Goal: Communication & Community: Answer question/provide support

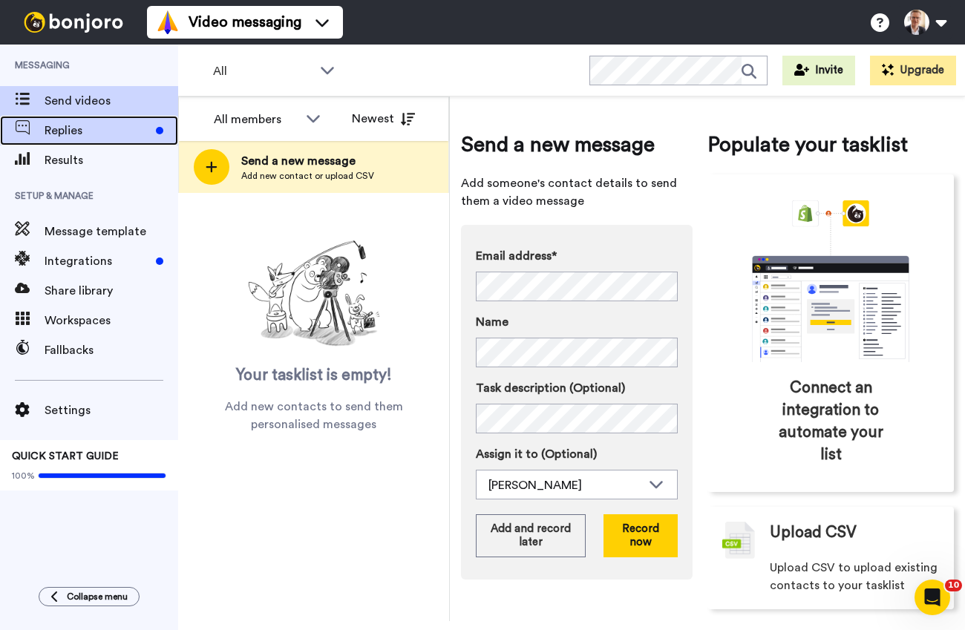
click at [69, 128] on span "Replies" at bounding box center [97, 131] width 105 height 18
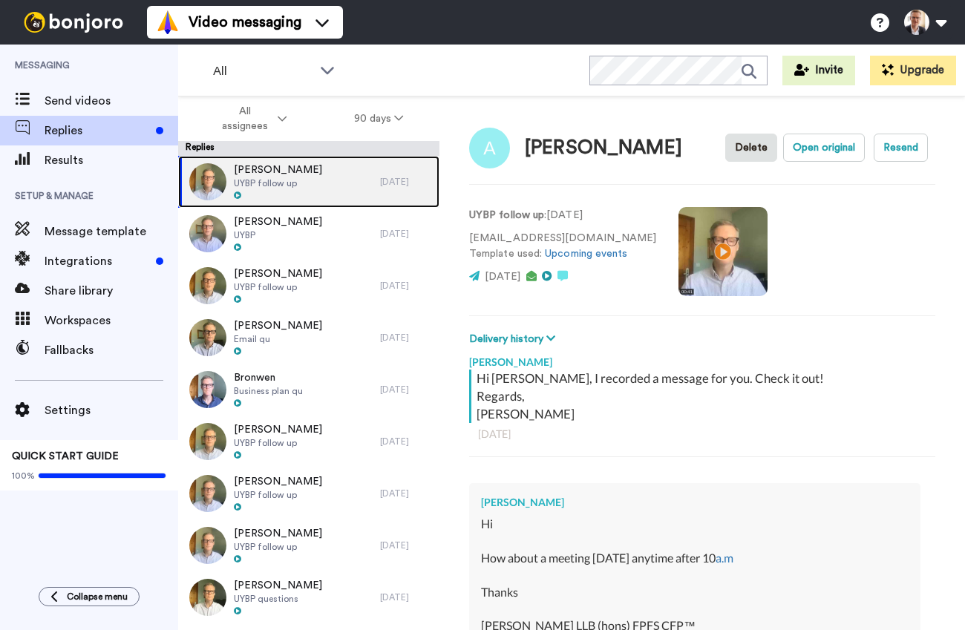
click at [289, 182] on span "UYBP follow up" at bounding box center [278, 183] width 88 height 12
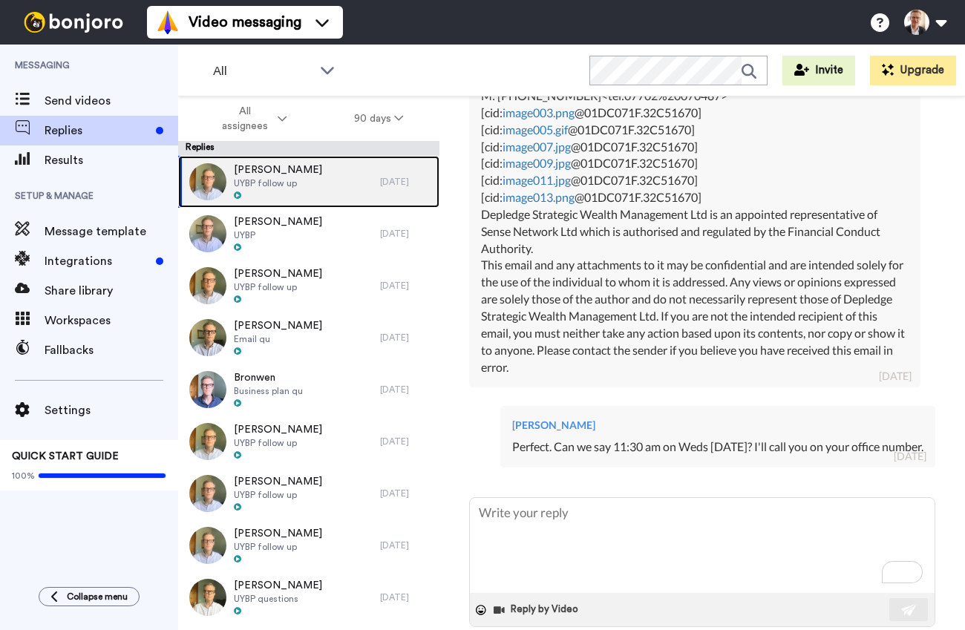
scroll to position [734, 0]
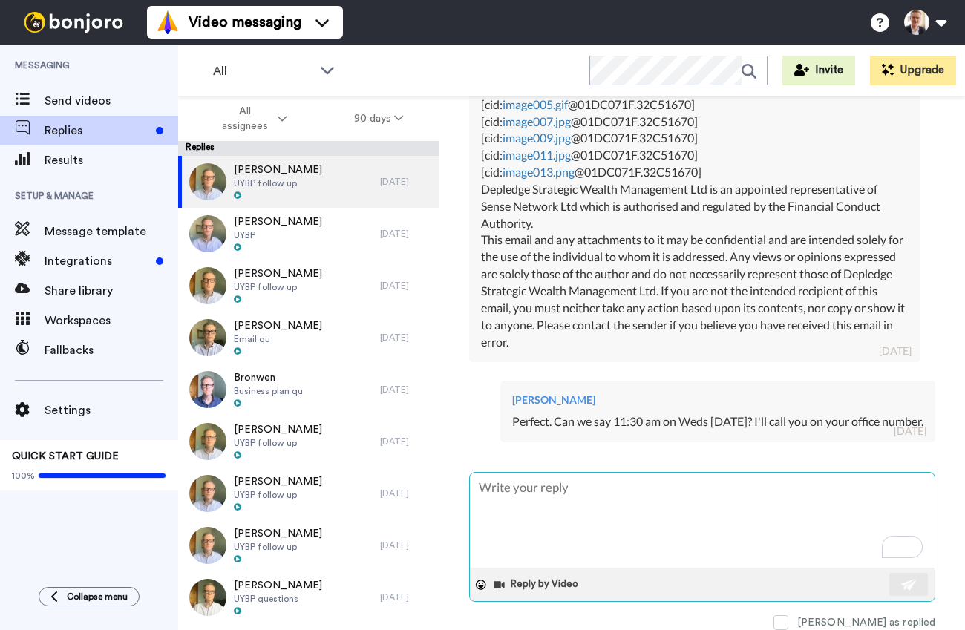
click at [502, 486] on textarea "To enrich screen reader interactions, please activate Accessibility in Grammarl…" at bounding box center [702, 520] width 465 height 95
type textarea "x"
type textarea "J"
type textarea "x"
type textarea "Ju"
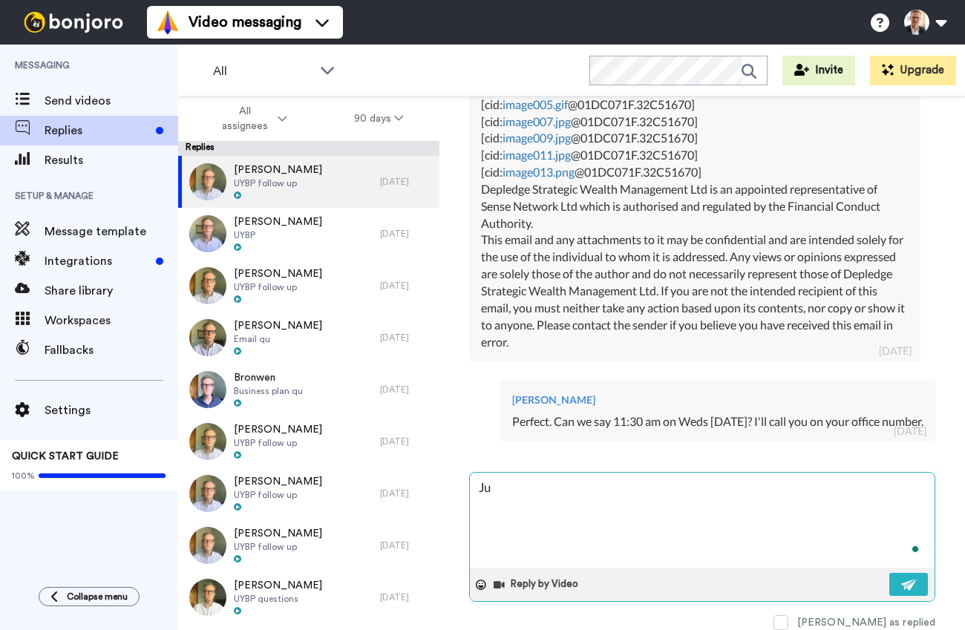
type textarea "x"
type textarea "Jus"
type textarea "x"
type textarea "Just"
type textarea "x"
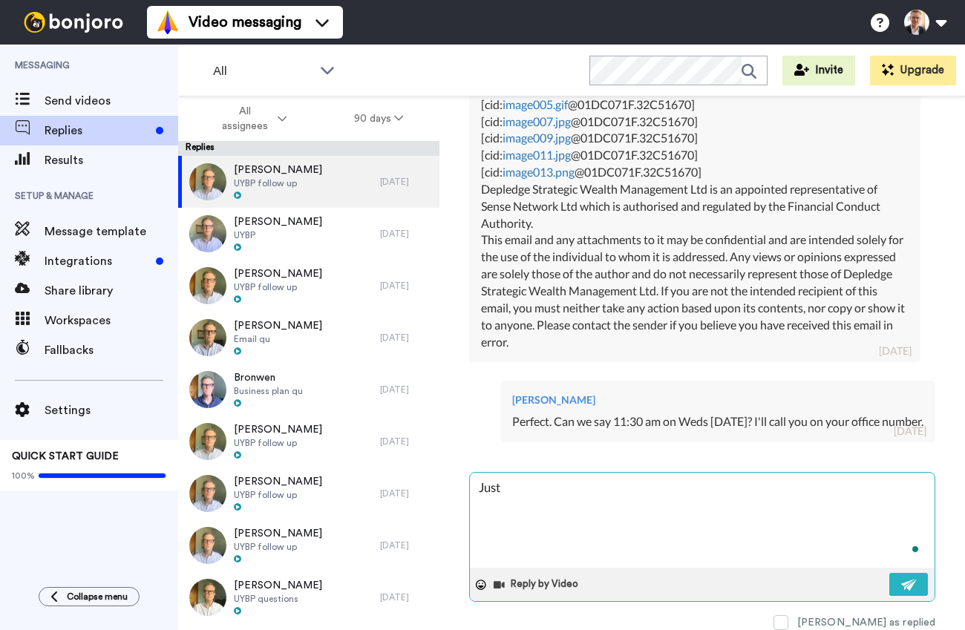
type textarea "Just"
type textarea "x"
type textarea "Just co"
type textarea "x"
type textarea "Just con"
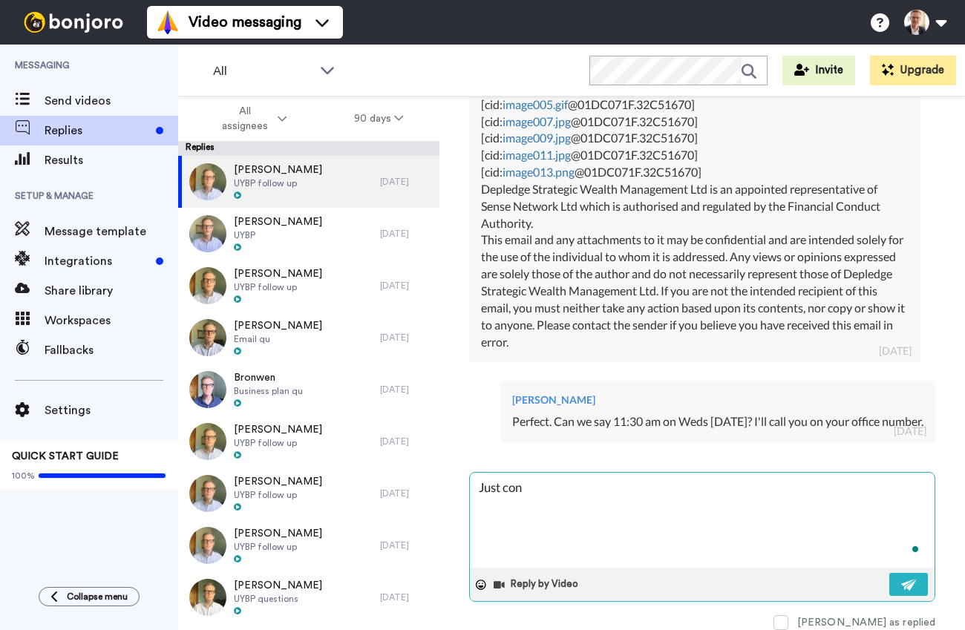
type textarea "x"
type textarea "Just conf"
type textarea "x"
type textarea "Just confi"
type textarea "x"
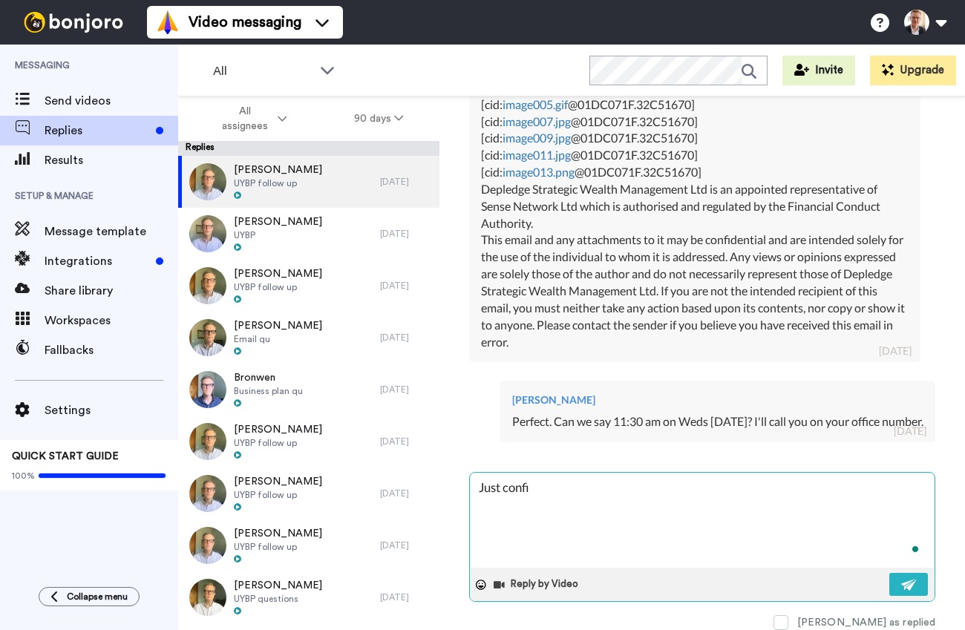
type textarea "Just confir"
type textarea "x"
type textarea "Just confirm"
type textarea "x"
type textarea "Just confirmi"
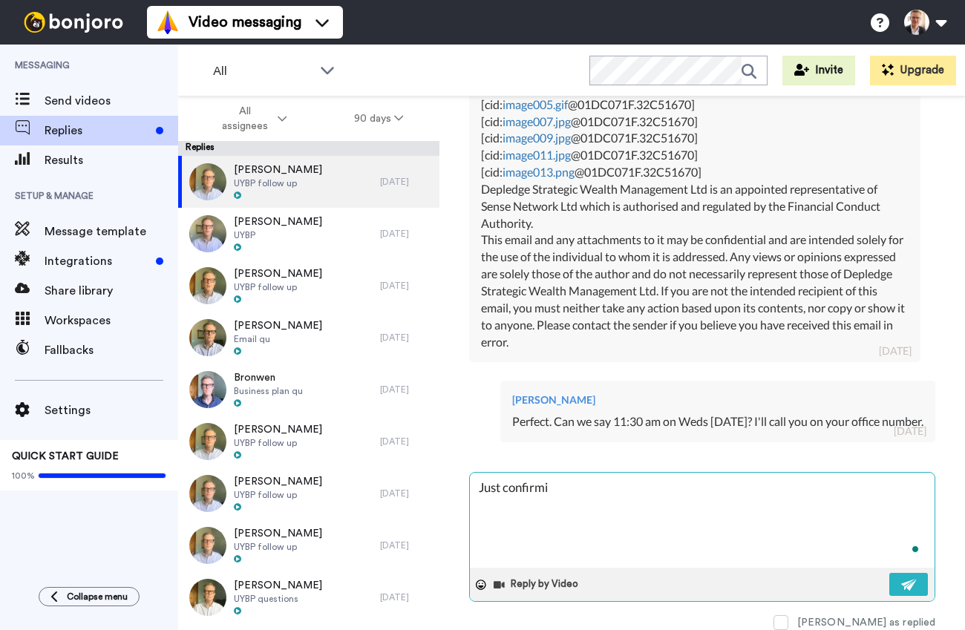
type textarea "x"
type textarea "Just confirmin"
type textarea "x"
type textarea "Just confirming"
type textarea "x"
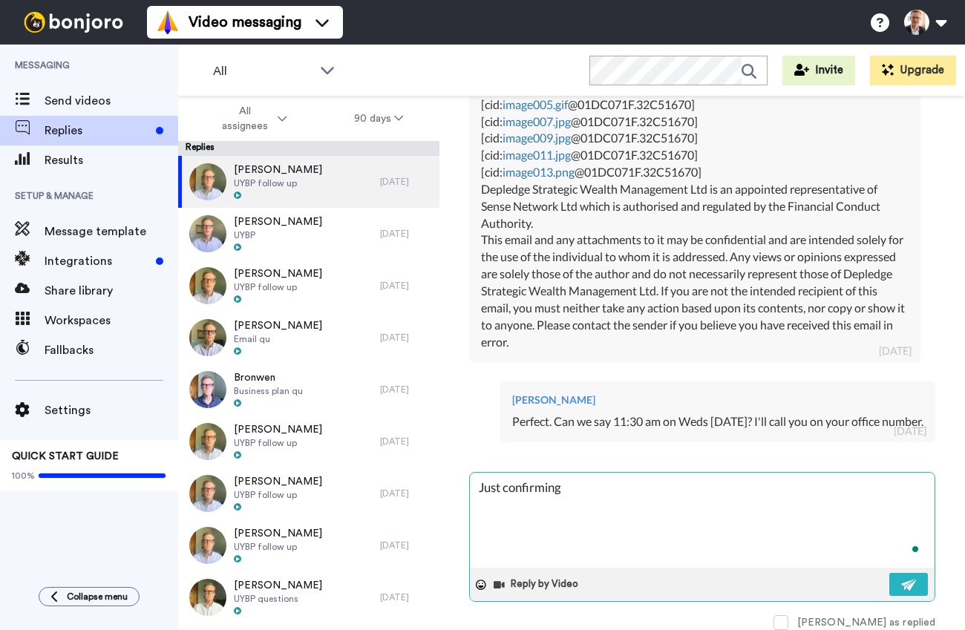
type textarea "Just confirming"
type textarea "x"
type textarea "Just confirming t"
type textarea "x"
type textarea "Just confirming th"
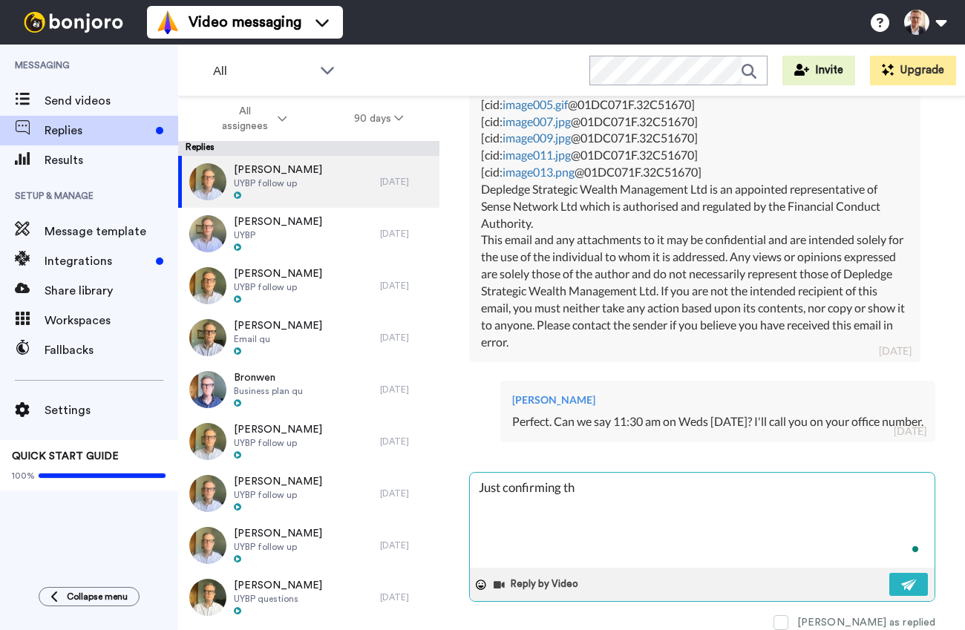
type textarea "x"
type textarea "Just confirming tha"
type textarea "x"
type textarea "Just confirming that"
type textarea "x"
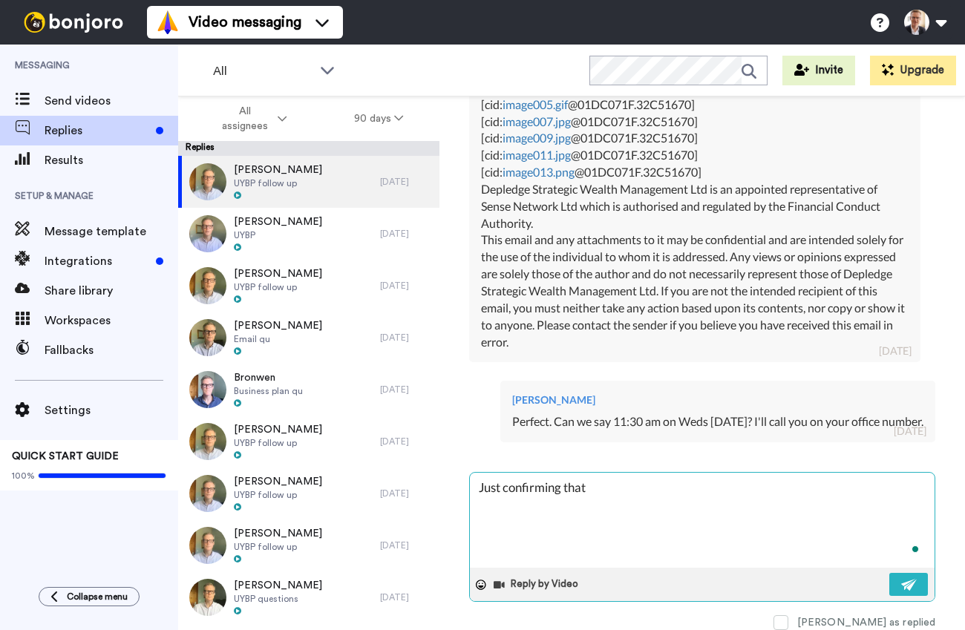
type textarea "Just confirming that"
type textarea "x"
type textarea "Just confirming that 1"
type textarea "x"
type textarea "Just confirming that 11"
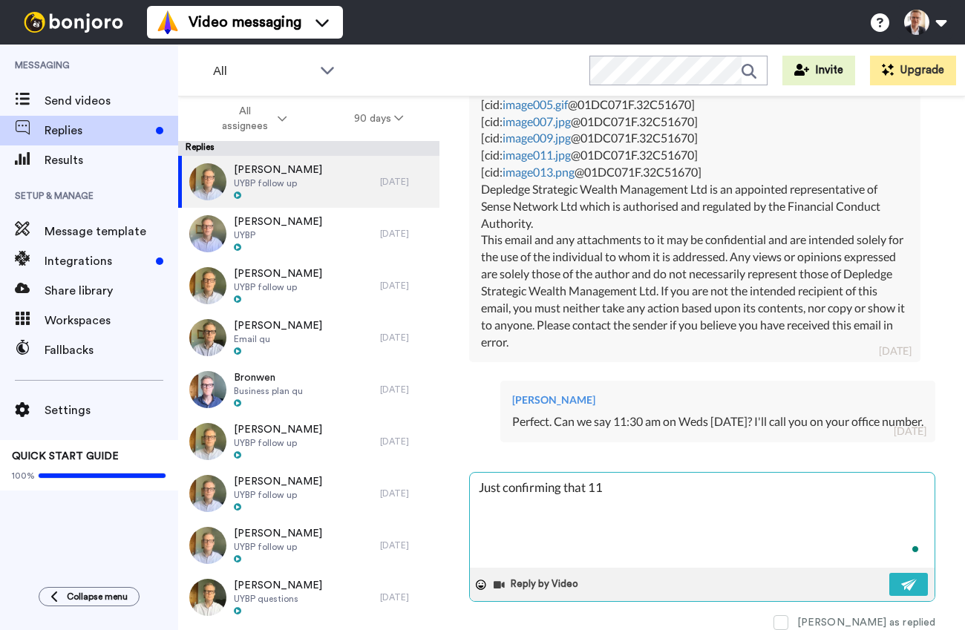
type textarea "x"
type textarea "Just confirming that 11:"
type textarea "x"
type textarea "Just confirming that 11:3"
type textarea "x"
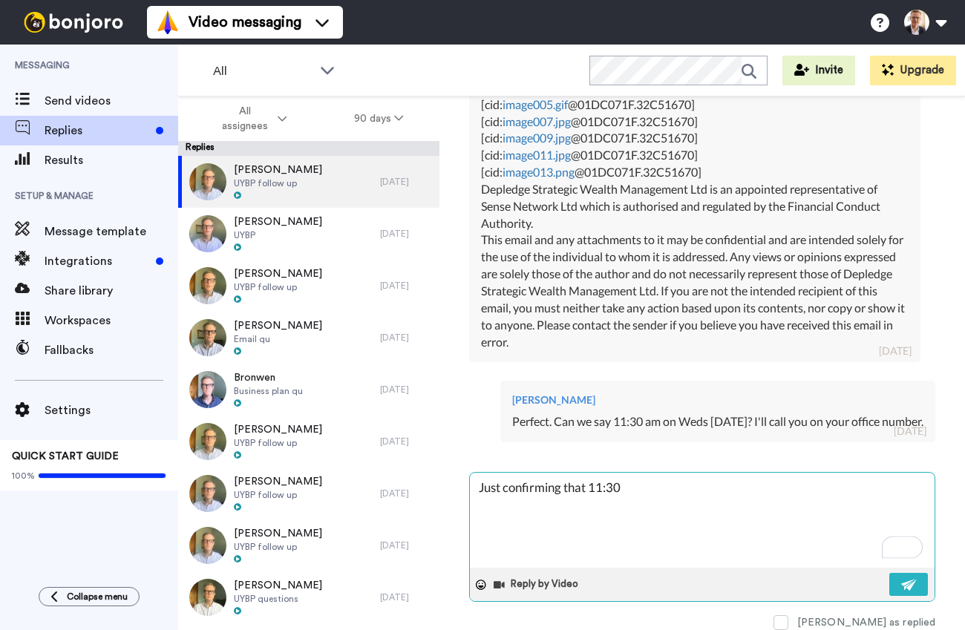
type textarea "Just confirming that 11:30"
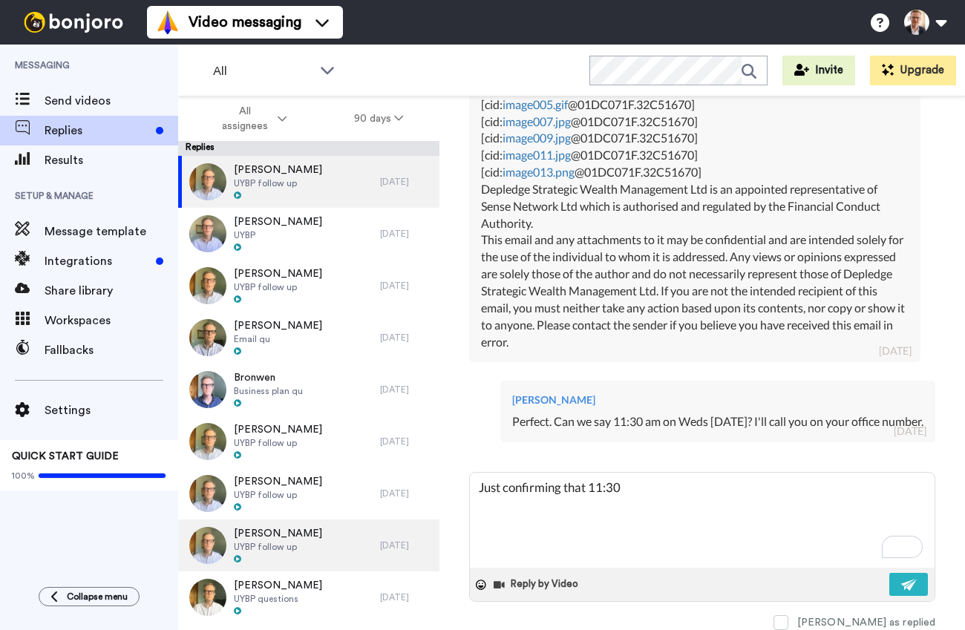
type textarea "x"
type textarea "Just confirming that 11:30"
type textarea "x"
type textarea "Just confirming that 11:30 o"
type textarea "x"
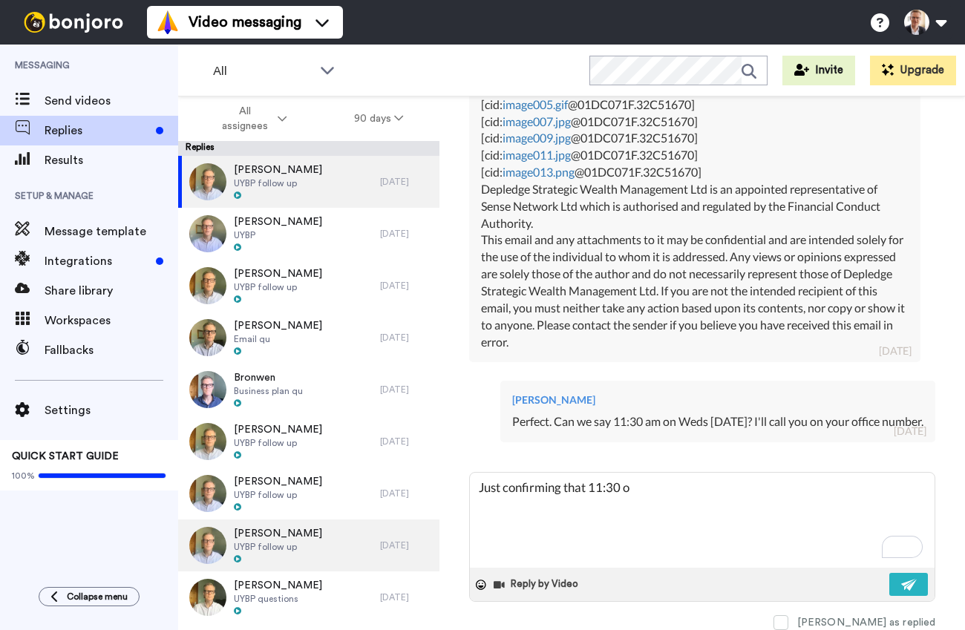
type textarea "Just confirming that 11:30 on"
type textarea "x"
type textarea "Just confirming that 11:30 on"
type textarea "x"
type textarea "Just confirming that 11:30 on W"
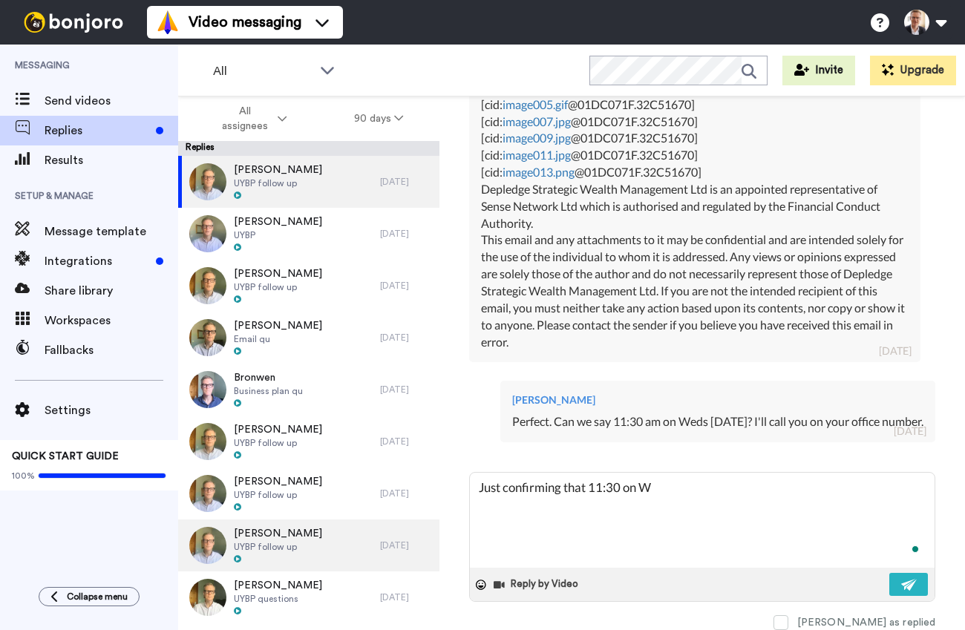
type textarea "x"
type textarea "Just confirming that 11:30 on We"
type textarea "x"
type textarea "Just confirming that 11:30 on Wed"
type textarea "x"
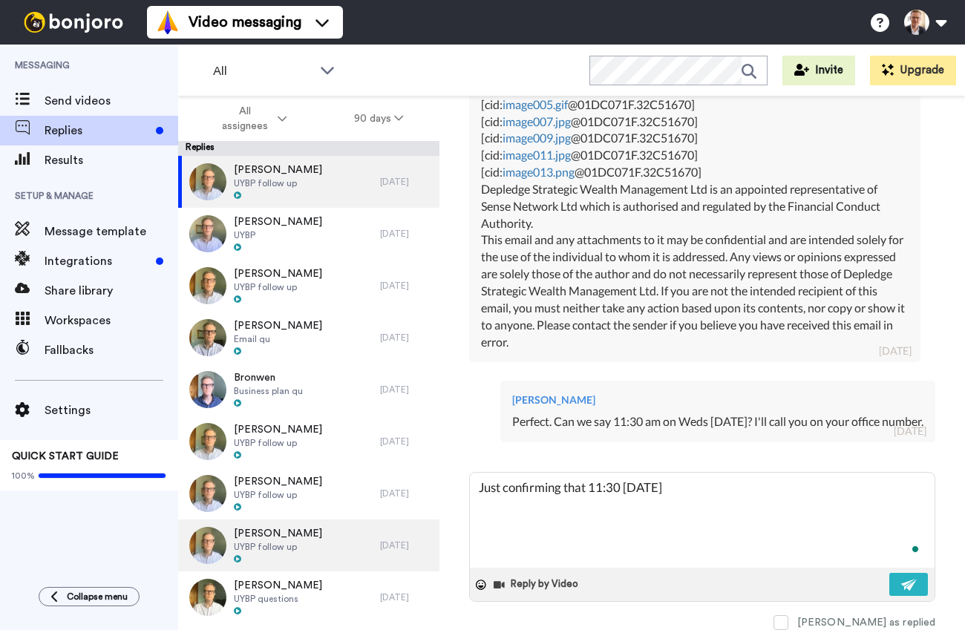
type textarea "Just confirming that 11:30 on Weds"
type textarea "x"
type textarea "Just confirming that 11:30 on Weds"
type textarea "x"
type textarea "Just confirming that 11:30 on Weds i"
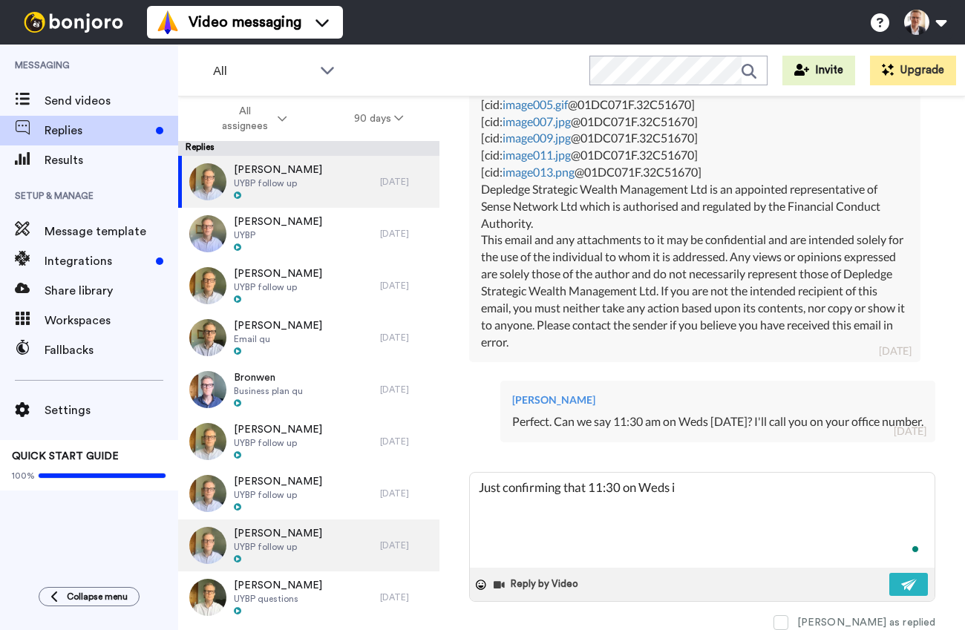
type textarea "x"
type textarea "Just confirming that 11:30 on Weds is"
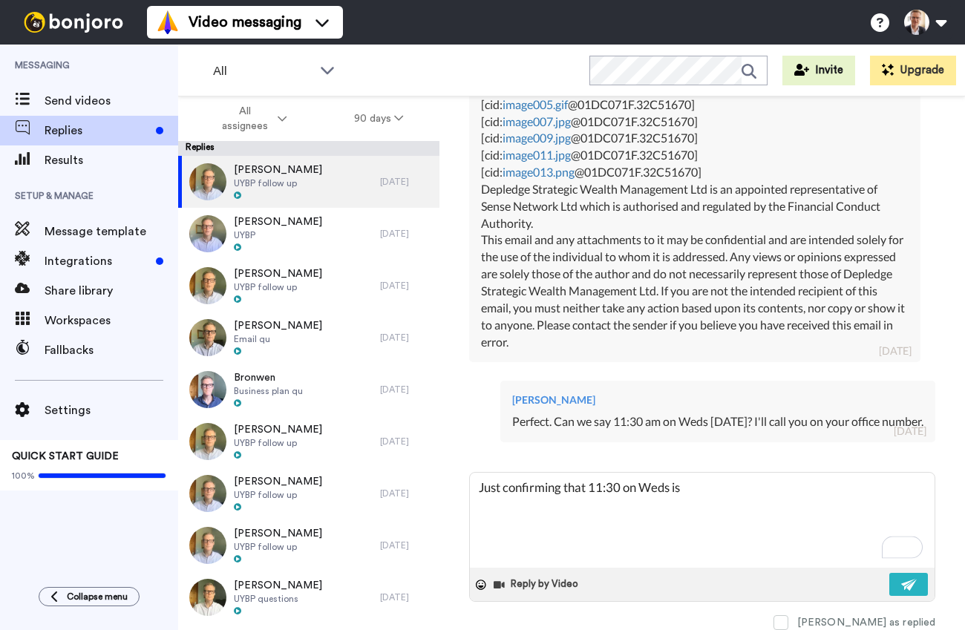
drag, startPoint x: 692, startPoint y: 479, endPoint x: 462, endPoint y: 486, distance: 230.2
click at [462, 486] on div "Andrew Day Delete Open original Resend UYBP follow up : 8 days ago andrewday@de…" at bounding box center [701, 389] width 525 height 586
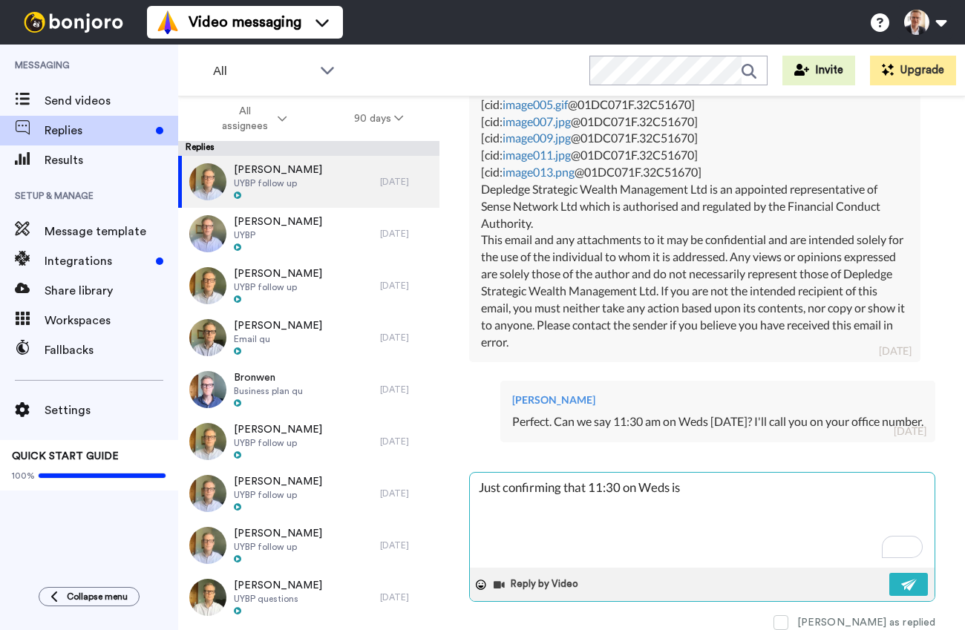
drag, startPoint x: 692, startPoint y: 476, endPoint x: 483, endPoint y: 479, distance: 209.3
click at [483, 481] on textarea "Just confirming that 11:30 on Weds is" at bounding box center [702, 520] width 465 height 95
type textarea "x"
type textarea "J"
type textarea "x"
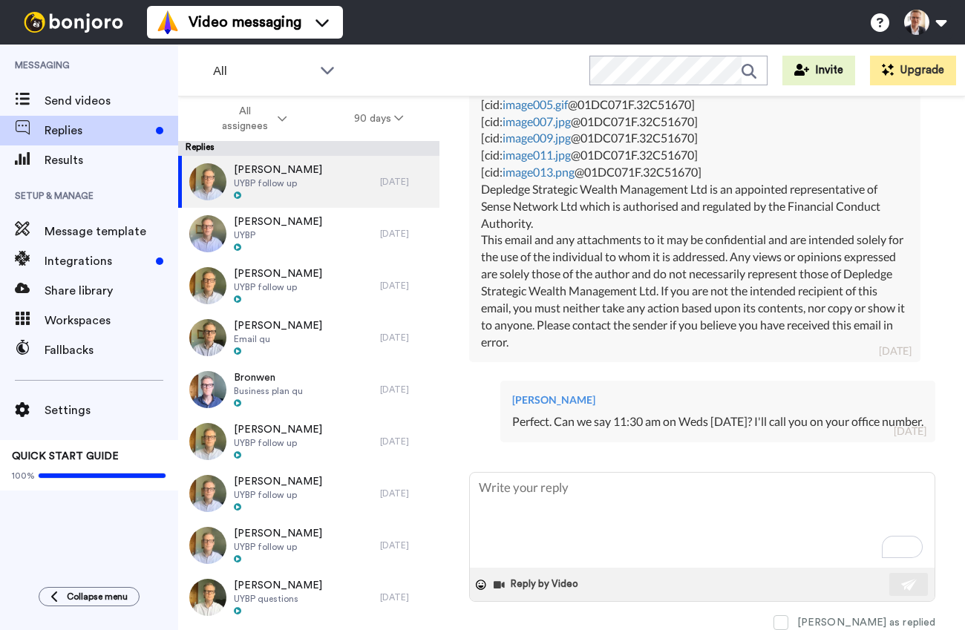
type textarea "x"
